Goal: Register for event/course

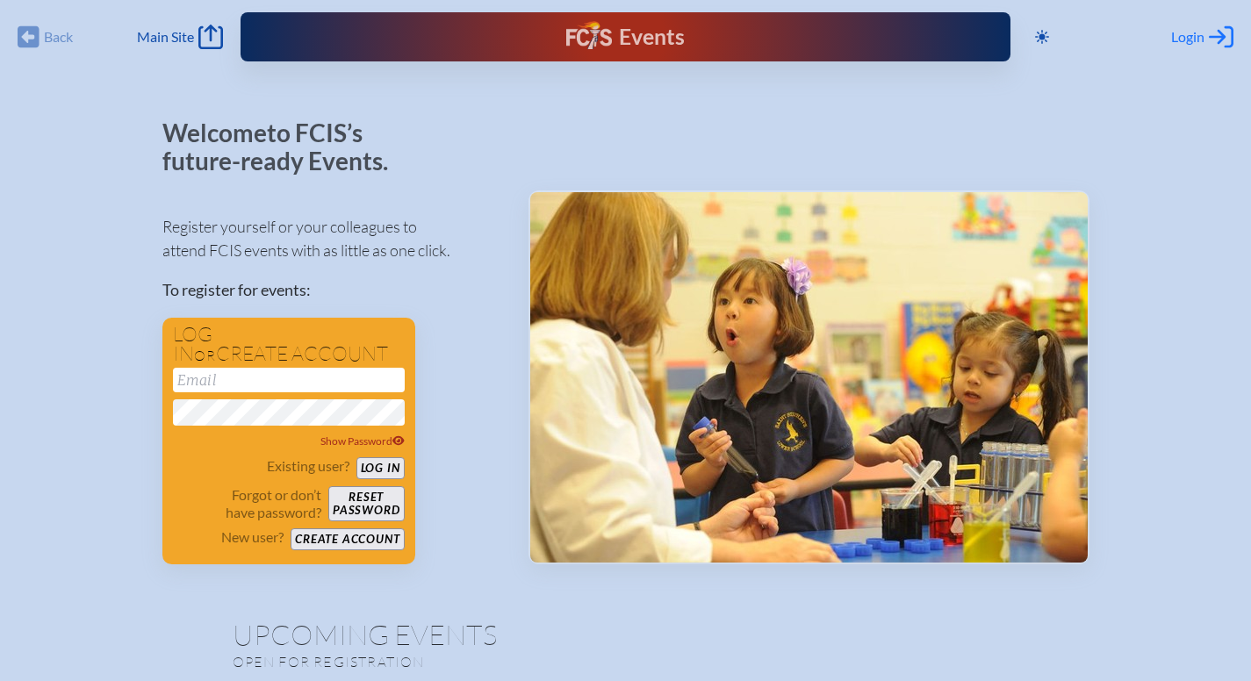
click at [1213, 36] on icon at bounding box center [1221, 37] width 25 height 22
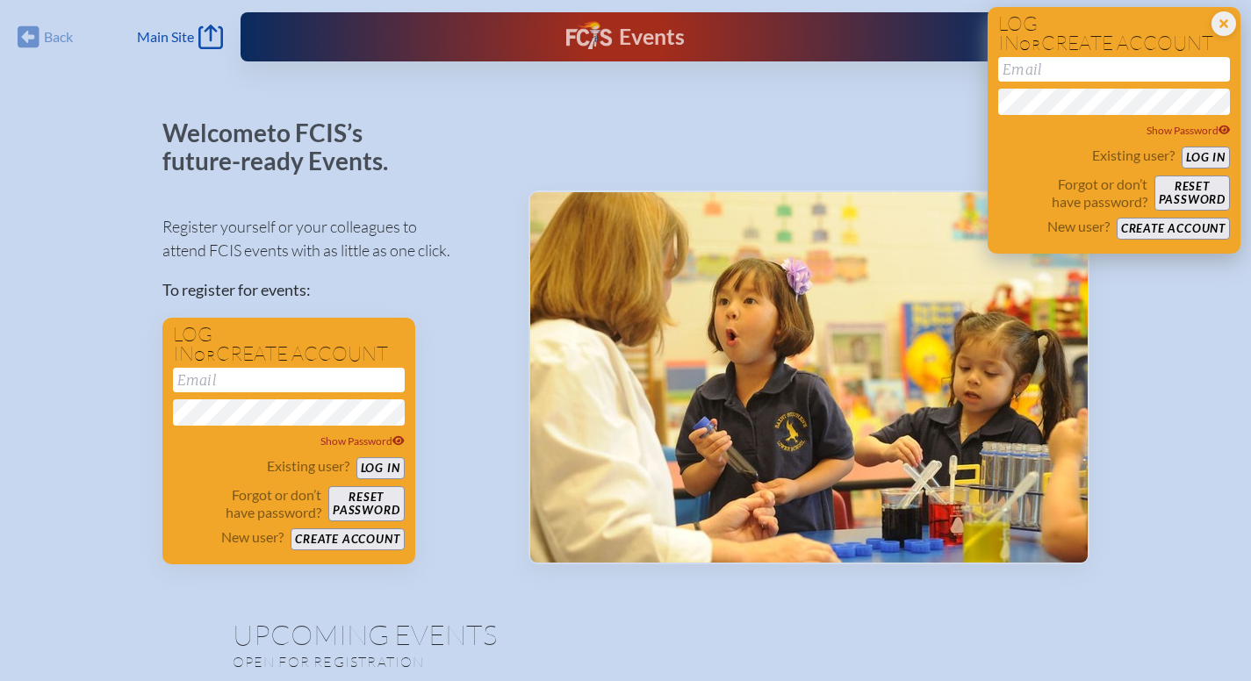
click at [1128, 78] on input "email" at bounding box center [1114, 69] width 232 height 25
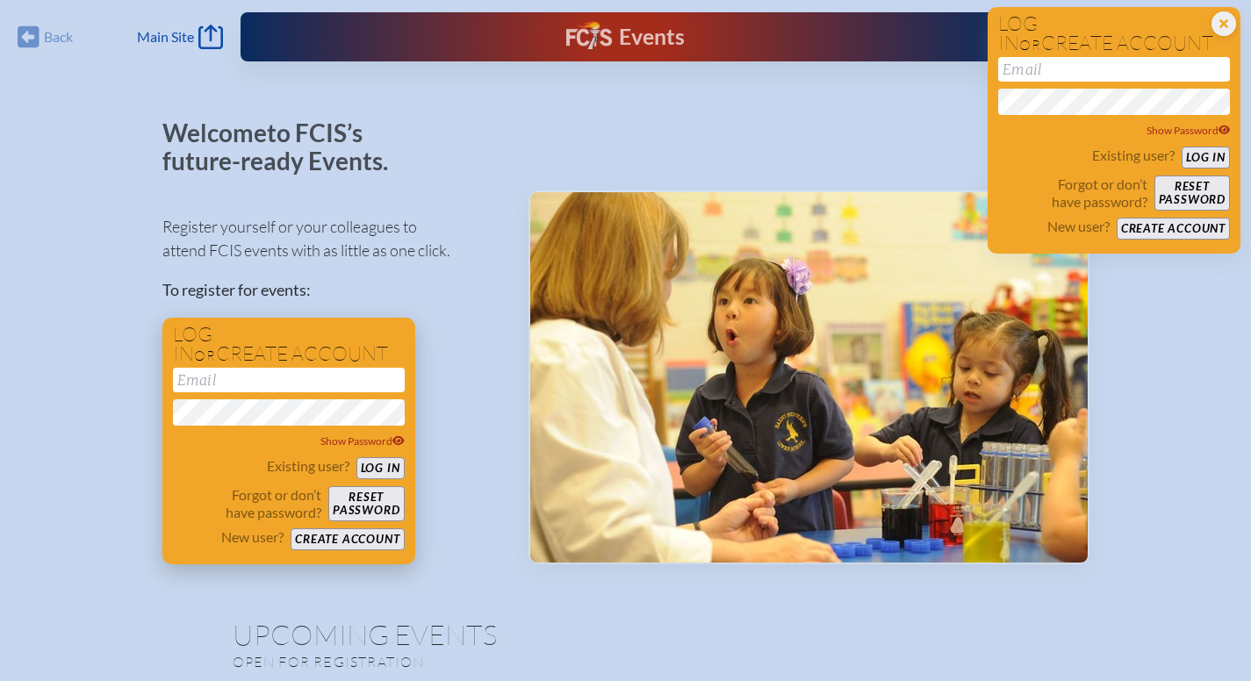
click at [355, 377] on input "email" at bounding box center [289, 380] width 232 height 25
type input "d"
click at [269, 388] on input "[EMAIL_ADDRESS][DOMAIN_NAME]" at bounding box center [289, 380] width 232 height 25
type input "[EMAIL_ADDRESS][PERSON_NAME][DOMAIN_NAME]"
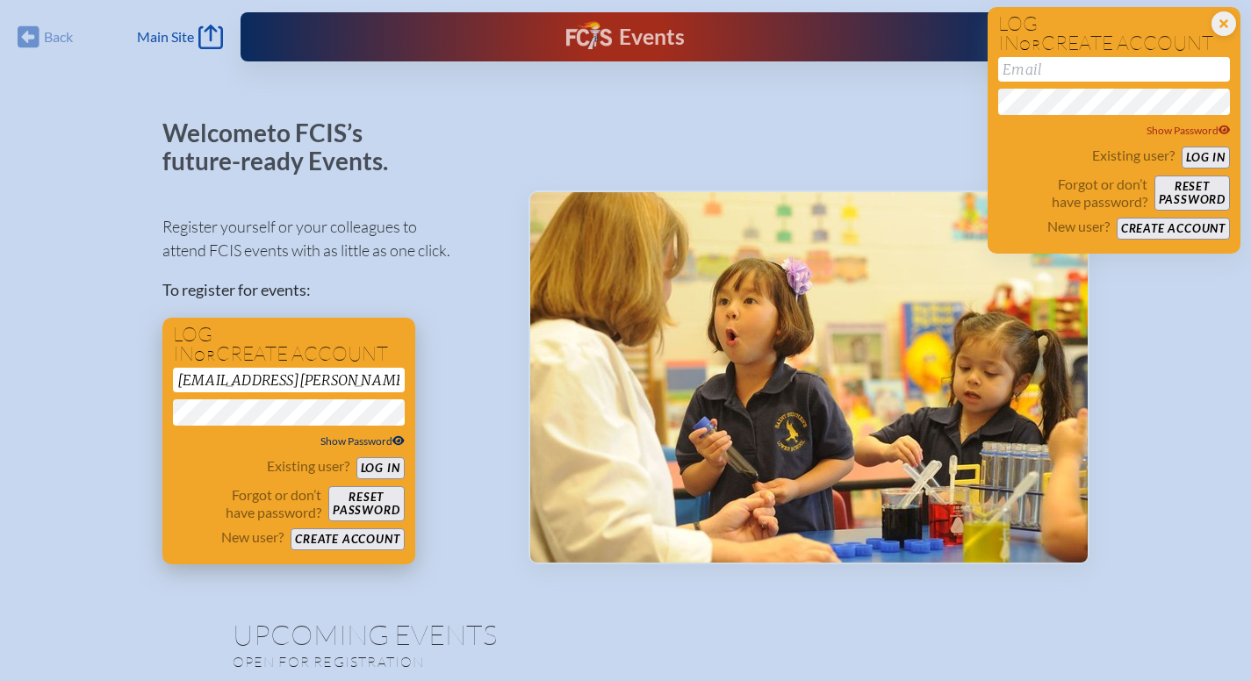
click at [356, 457] on button "Log in" at bounding box center [380, 468] width 48 height 22
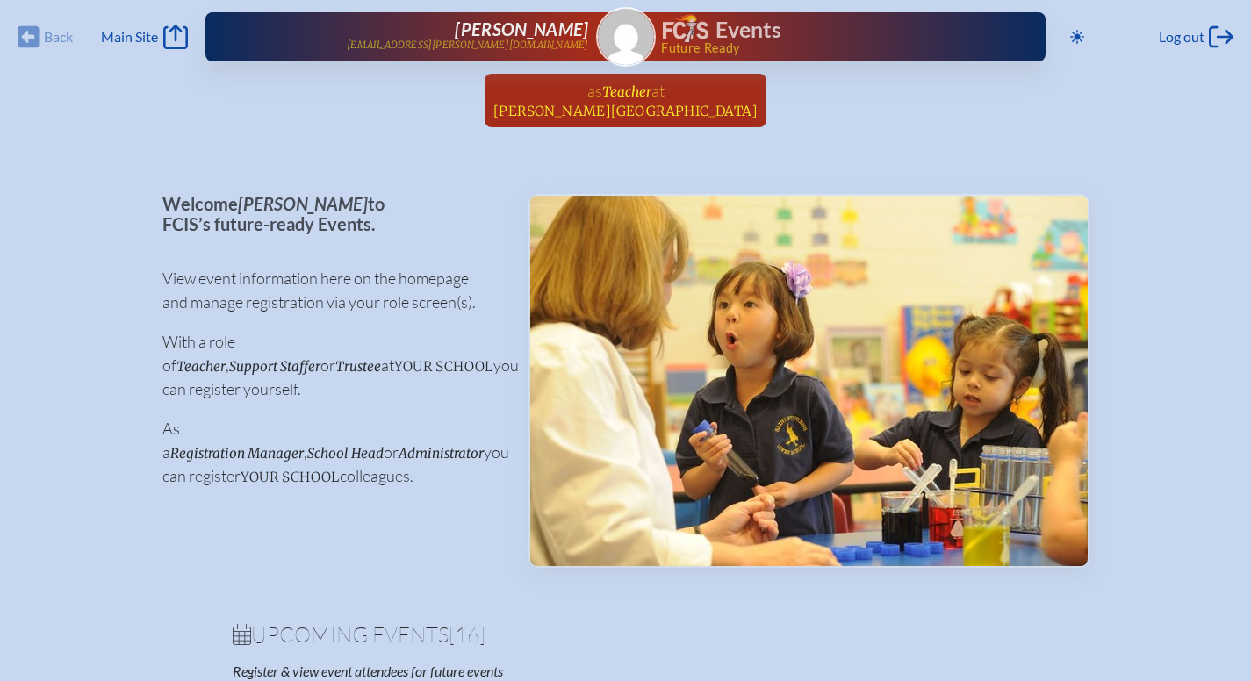
click at [631, 115] on span "[PERSON_NAME][GEOGRAPHIC_DATA]" at bounding box center [625, 111] width 264 height 17
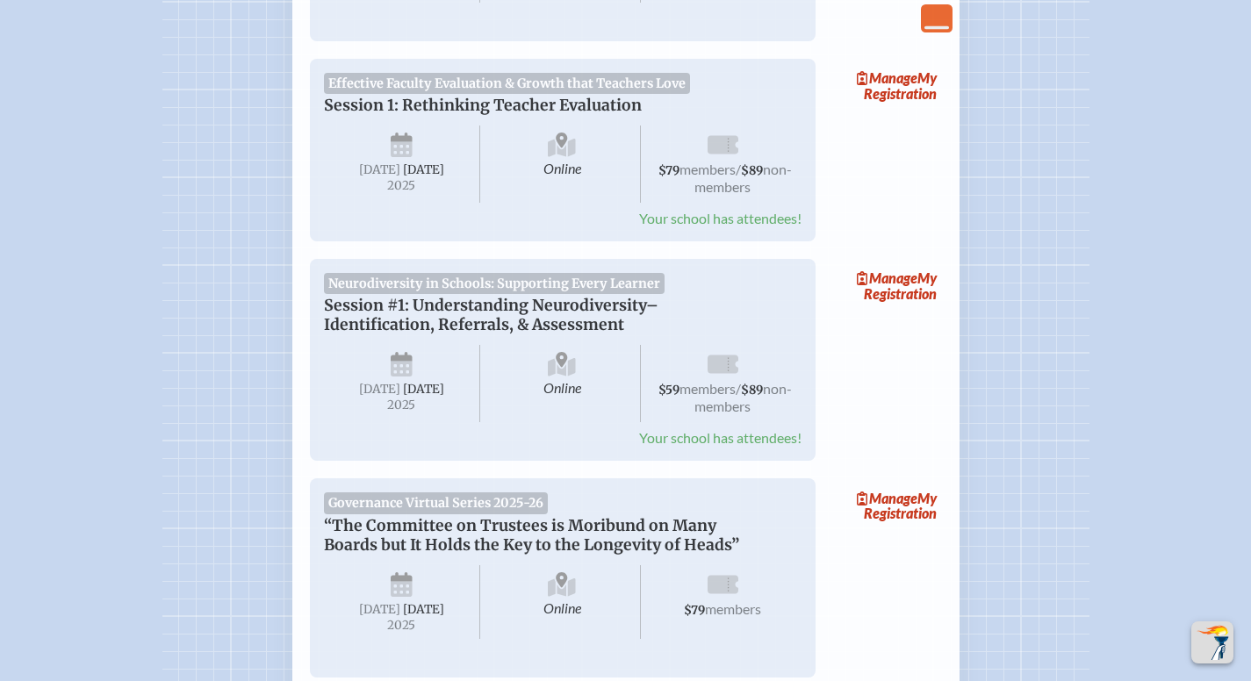
scroll to position [492, 0]
click at [878, 274] on span "Manage" at bounding box center [887, 277] width 61 height 17
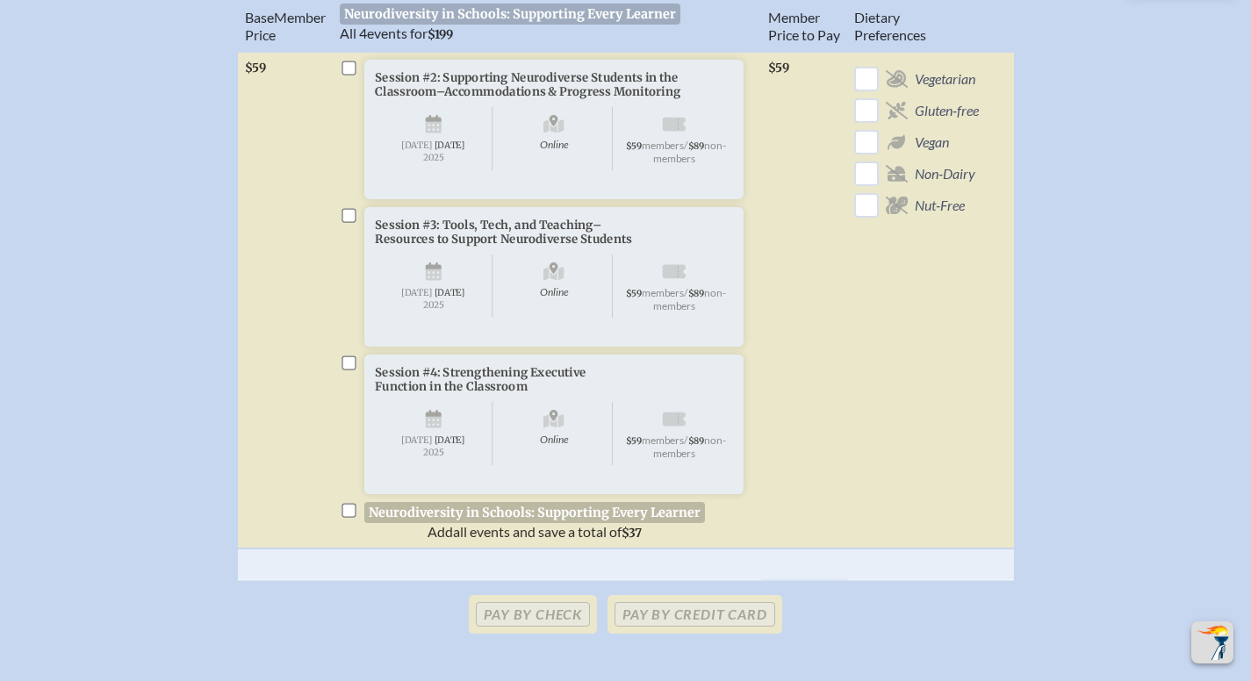
scroll to position [684, 7]
click at [341, 517] on input "checkbox" at bounding box center [348, 510] width 14 height 14
checkbox input "true"
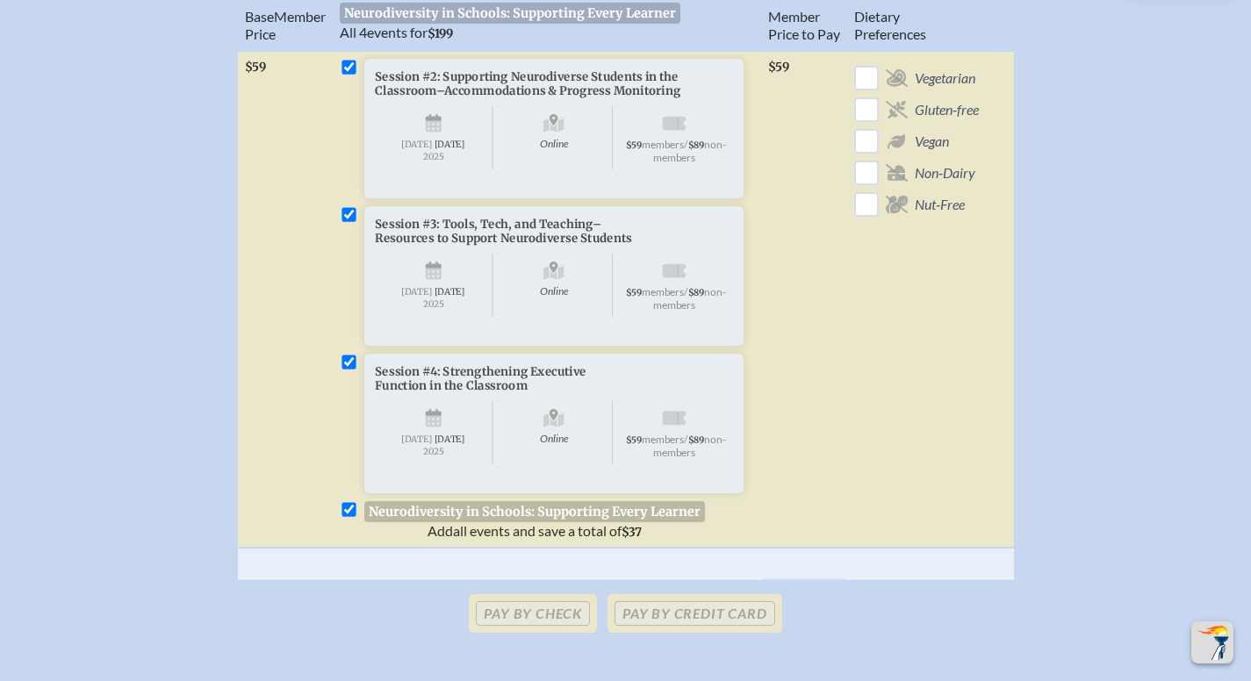
checkbox input "true"
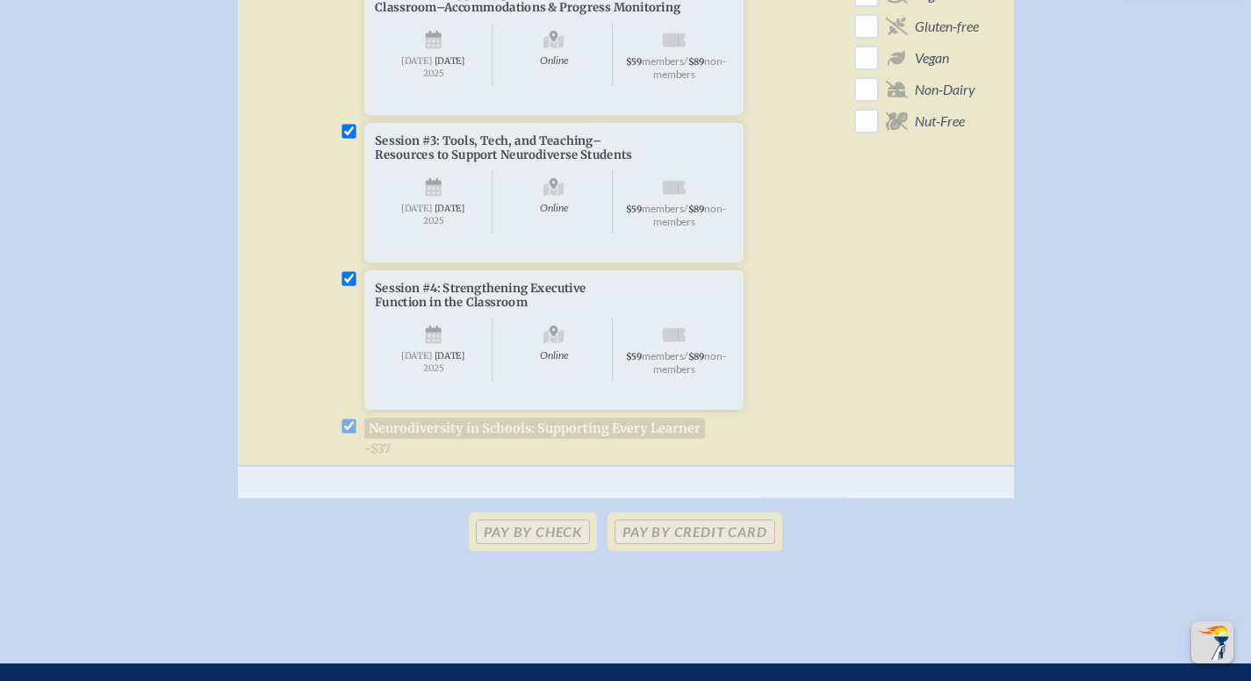
scroll to position [769, 7]
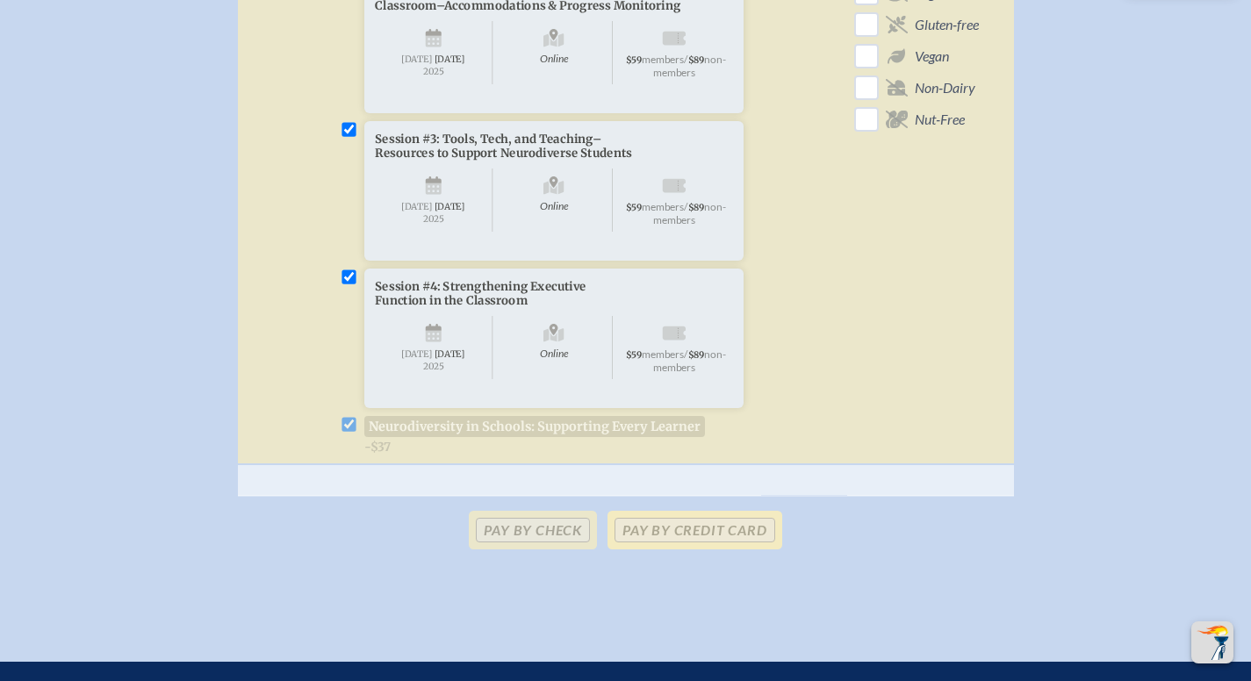
click at [694, 549] on p "Pay by Credit Card" at bounding box center [694, 530] width 174 height 39
click at [699, 549] on p "Pay by Credit Card" at bounding box center [694, 530] width 174 height 39
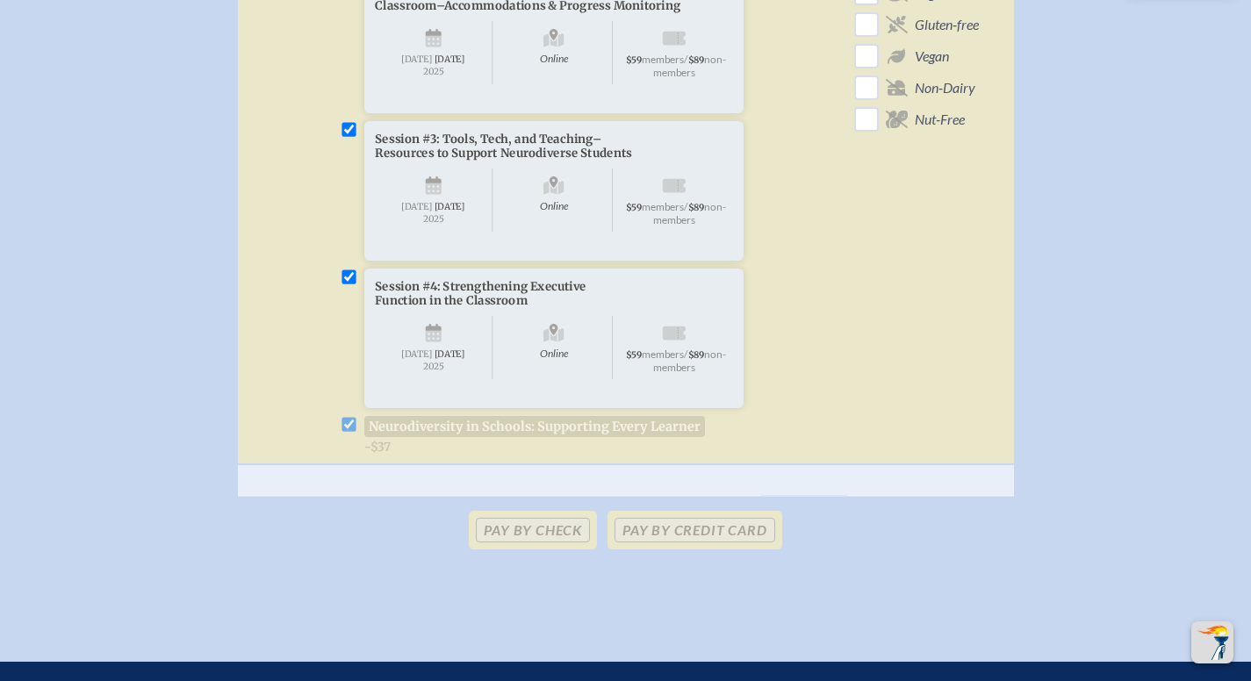
click at [841, 549] on div "Pay by Check Pay by Credit Card" at bounding box center [625, 530] width 927 height 39
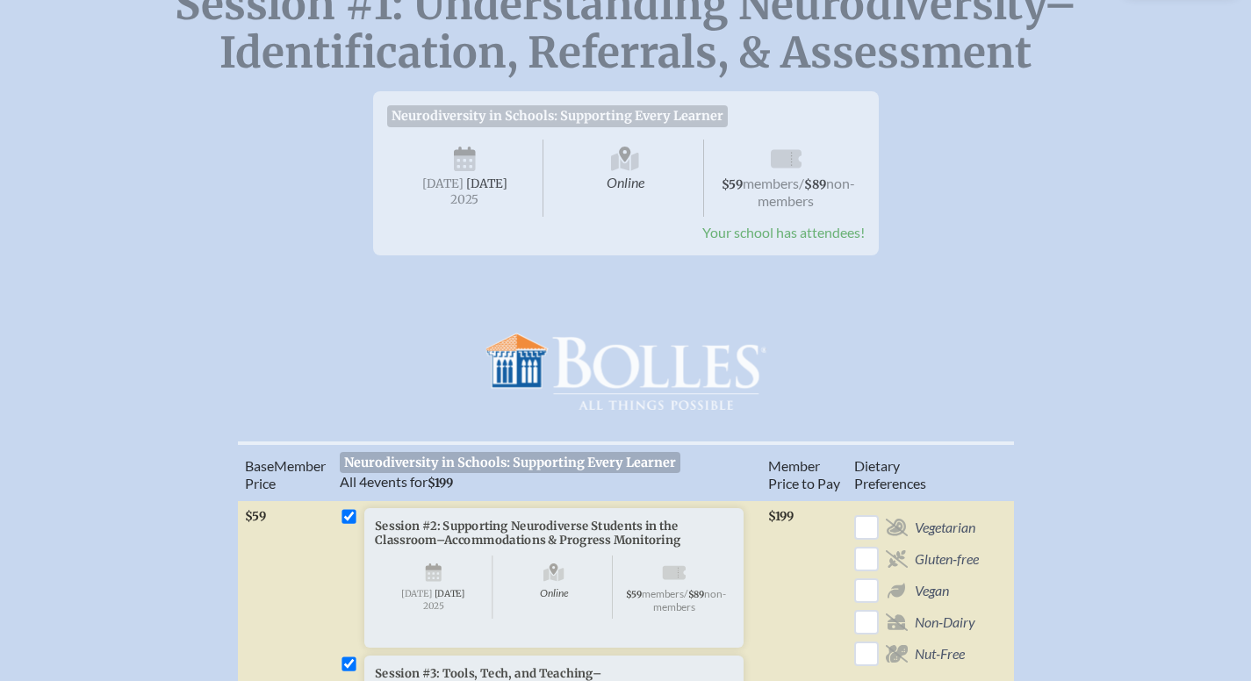
scroll to position [233, 7]
click at [881, 319] on div "Neurodiversity in Schools: Supporting Every Learner Session #1: Understanding N…" at bounding box center [625, 245] width 1195 height 333
